Goal: Communication & Community: Answer question/provide support

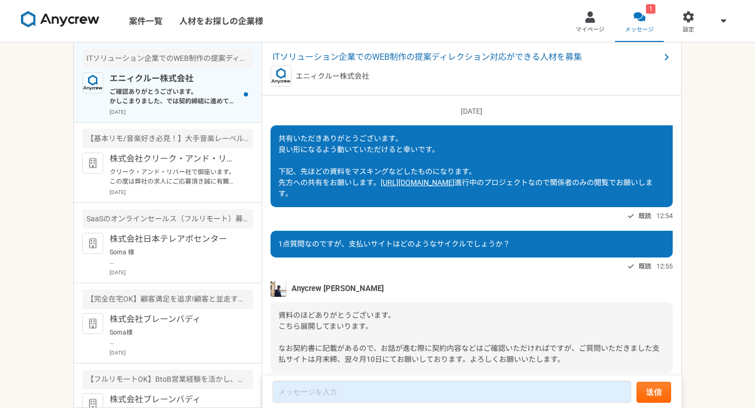
scroll to position [1072, 0]
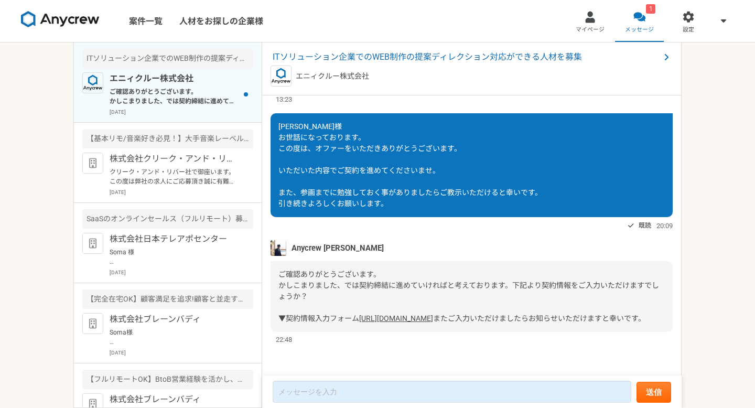
click at [356, 240] on div "Anycrew [PERSON_NAME] ご確認ありがとうございます。 かしこまりました、では契約締結に進めていければと考えております。下記より契約情報をご…" at bounding box center [471, 292] width 402 height 104
click at [359, 314] on link "[URL][DOMAIN_NAME]" at bounding box center [396, 318] width 74 height 8
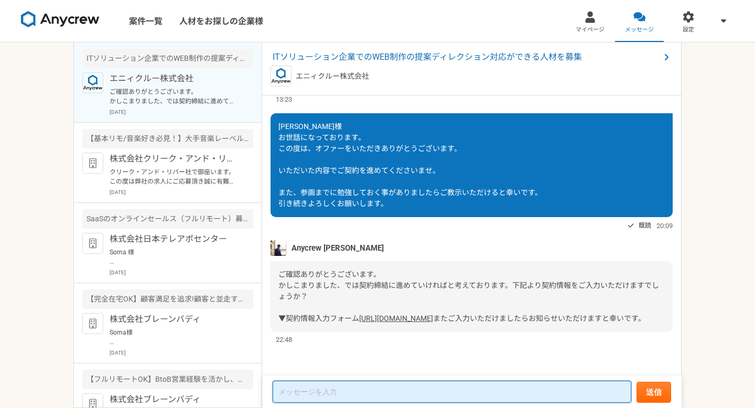
click at [297, 390] on textarea at bounding box center [451, 391] width 358 height 22
type textarea "お"
type textarea "や"
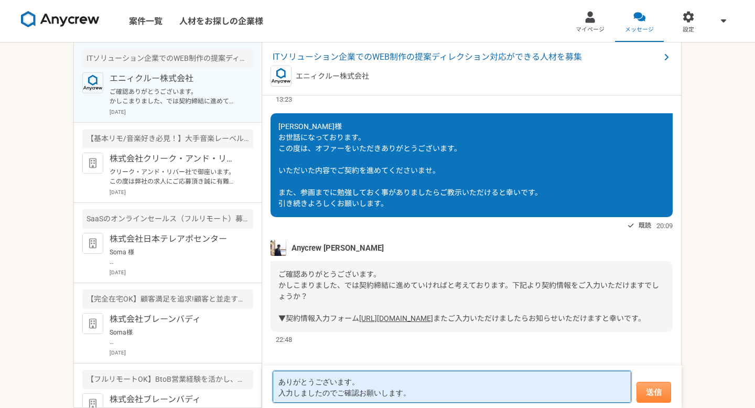
type textarea "ありがとうございます。 入力しましたのでご確認お願いします。"
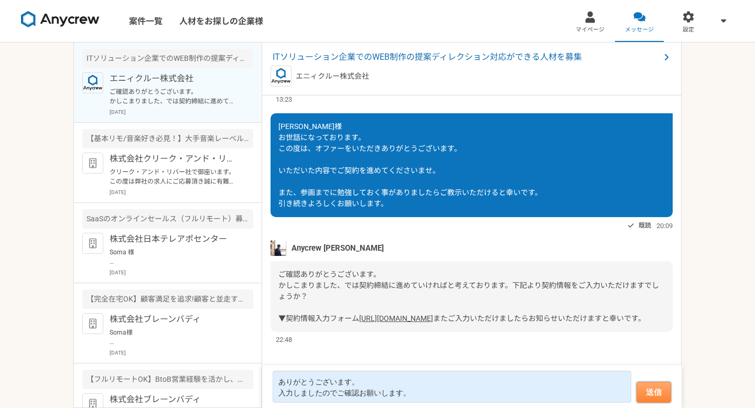
click at [641, 393] on button "送信" at bounding box center [653, 391] width 35 height 21
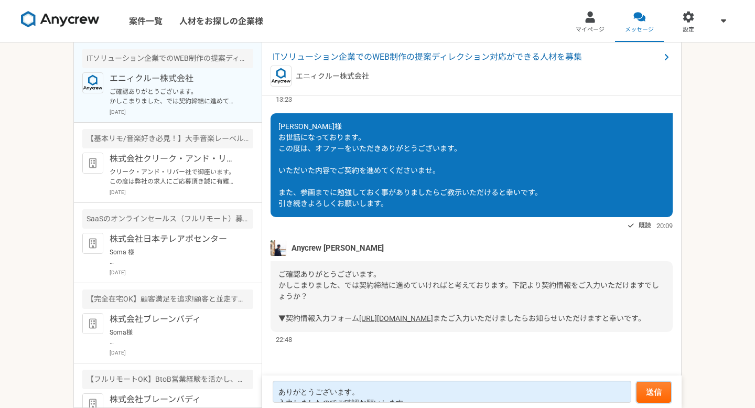
scroll to position [1045, 0]
